Goal: Task Accomplishment & Management: Complete application form

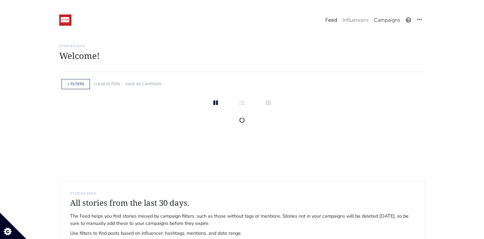
click at [381, 18] on link "Campaigns" at bounding box center [387, 19] width 32 height 13
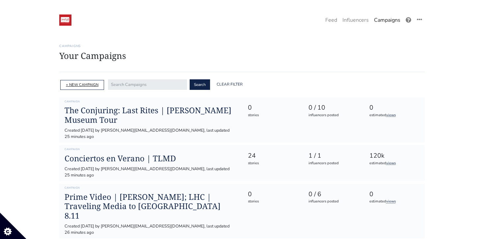
click at [88, 87] on link "+ NEW CAMPAIGN" at bounding box center [82, 84] width 33 height 5
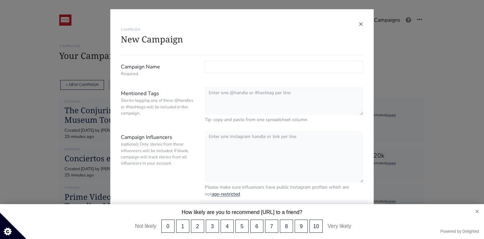
scroll to position [30, 0]
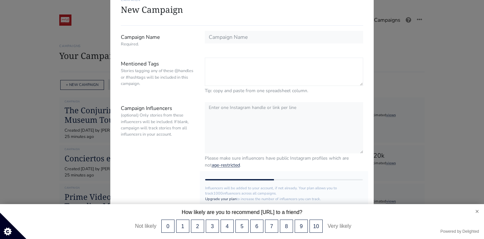
click at [248, 67] on textarea "Mentioned Tags Stories tagging any of these @handles or #hashtags will be inclu…" at bounding box center [284, 72] width 158 height 28
paste textarea "@Telemundo @TelemundoRealities #TopChefVIP4"
type textarea "@Telemundo @TelemundoRealities #TopChefVIP4"
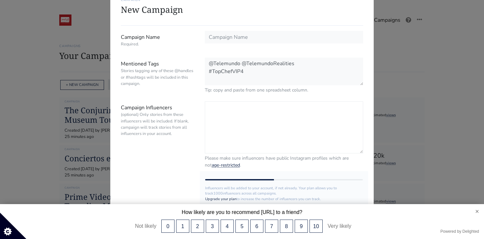
click at [226, 109] on textarea "Campaign Influencers (optional) Only stories from these influencers will be inc…" at bounding box center [284, 127] width 158 height 52
paste textarea "@karminreyes"
paste textarea "@ivelissariendoycomiendo"
paste textarea "@barbarasanchezpr"
type textarea "@karminreyes @ivelissariendoycomiendo @barbarasanchezpr"
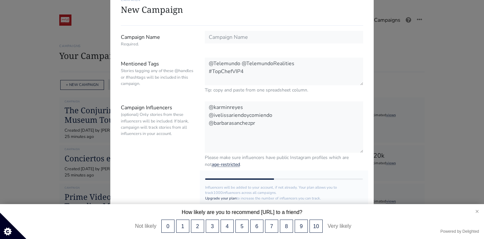
click at [477, 214] on button "×" at bounding box center [473, 211] width 19 height 14
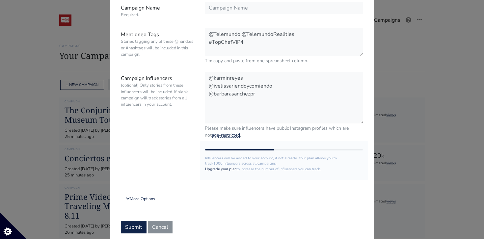
scroll to position [80, 0]
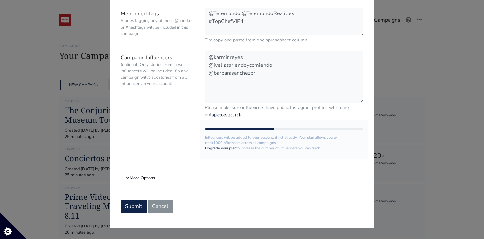
click at [144, 176] on link "More Options" at bounding box center [242, 178] width 242 height 12
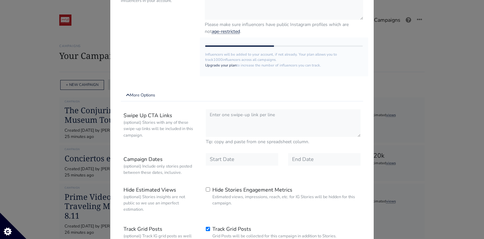
scroll to position [165, 0]
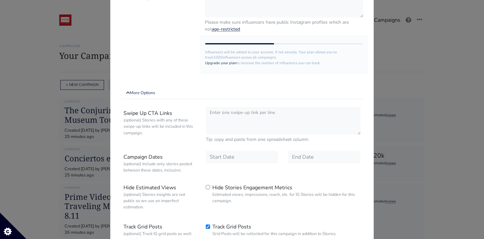
click at [237, 150] on div "Swipe Up CTA Links (optional) Stories with any of these swipe-up links will be …" at bounding box center [242, 180] width 242 height 152
click at [241, 154] on input "text" at bounding box center [242, 157] width 72 height 13
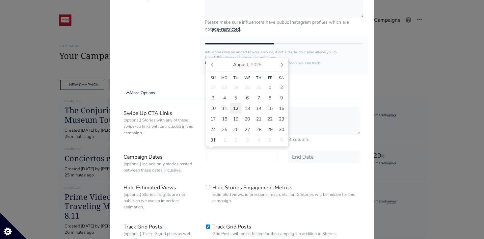
click at [236, 109] on span "12" at bounding box center [235, 108] width 5 height 7
type input "[DATE]"
click at [294, 158] on input "text" at bounding box center [324, 157] width 72 height 13
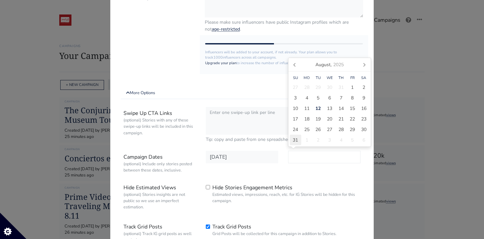
click at [294, 138] on span "31" at bounding box center [295, 140] width 5 height 7
click at [161, 175] on label "Campaign Dates (optional) Include only stories posted between these dates, incl…" at bounding box center [159, 163] width 82 height 25
click at [0, 0] on input "Campaign Name Required." at bounding box center [0, 0] width 0 height 0
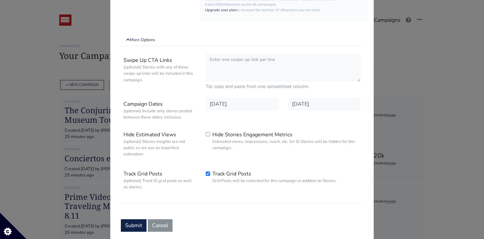
scroll to position [237, 0]
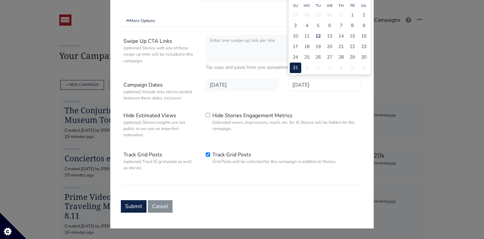
click at [314, 82] on input "[DATE]" at bounding box center [324, 85] width 72 height 13
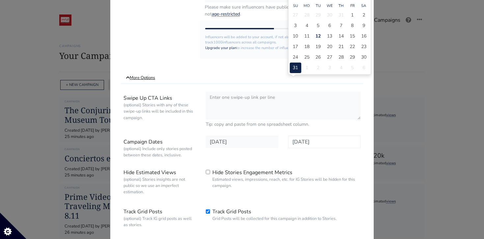
scroll to position [164, 0]
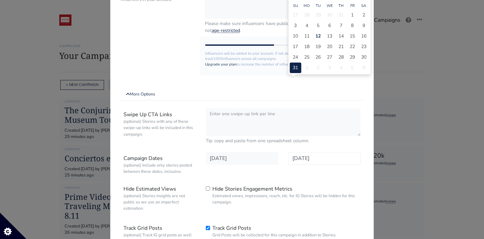
click at [323, 157] on input "[DATE]" at bounding box center [324, 158] width 72 height 13
click at [320, 158] on input "[DATE]" at bounding box center [324, 158] width 72 height 13
click at [304, 180] on div "Swipe Up CTA Links (optional) Stories with any of these swipe-up links will be …" at bounding box center [242, 182] width 242 height 152
click at [310, 153] on input "[DATE]" at bounding box center [324, 158] width 72 height 13
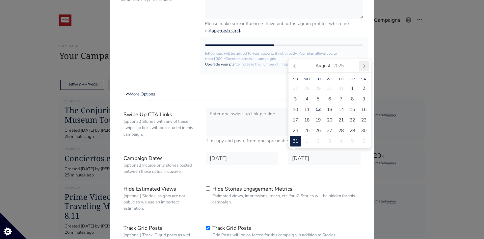
click at [364, 64] on icon at bounding box center [364, 66] width 11 height 11
click at [308, 120] on span "15" at bounding box center [306, 120] width 5 height 7
type input "[DATE]"
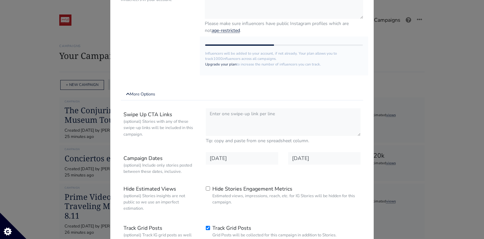
click at [194, 181] on div "Swipe Up CTA Links (optional) Stories with any of these swipe-up links will be …" at bounding box center [242, 182] width 242 height 152
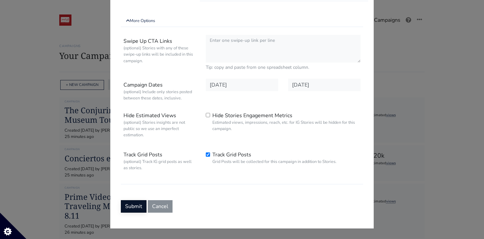
click at [137, 203] on button "Submit" at bounding box center [134, 206] width 26 height 13
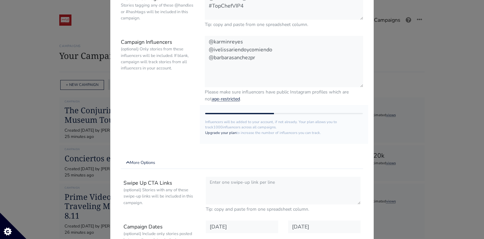
scroll to position [0, 0]
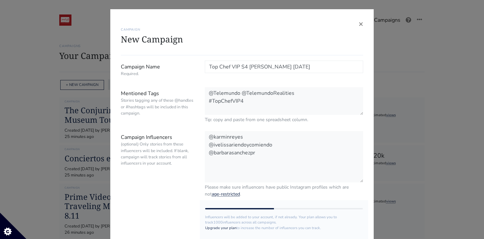
click at [248, 67] on input "Top Chef VIP S4 [PERSON_NAME] [DATE]" at bounding box center [284, 67] width 158 height 13
type input "Top Chef VIP S4 - [PERSON_NAME] [DATE]"
click at [163, 143] on small "(optional) Only stories from these influencers will be included. If blank, camp…" at bounding box center [158, 153] width 74 height 25
click at [0, 0] on textarea "Campaign Influencers (optional) Only stories from these influencers will be inc…" at bounding box center [0, 0] width 0 height 0
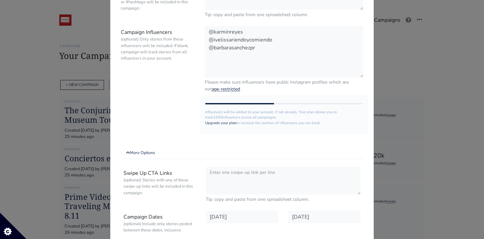
scroll to position [237, 0]
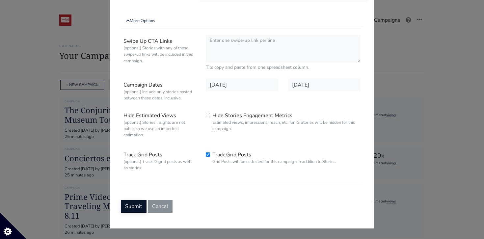
click at [140, 206] on button "Submit" at bounding box center [134, 206] width 26 height 13
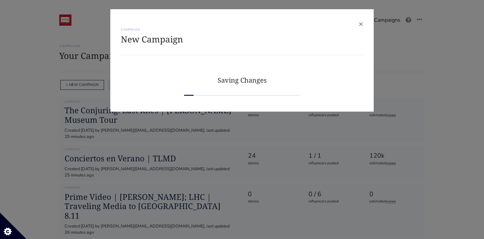
scroll to position [0, 0]
